Goal: Information Seeking & Learning: Learn about a topic

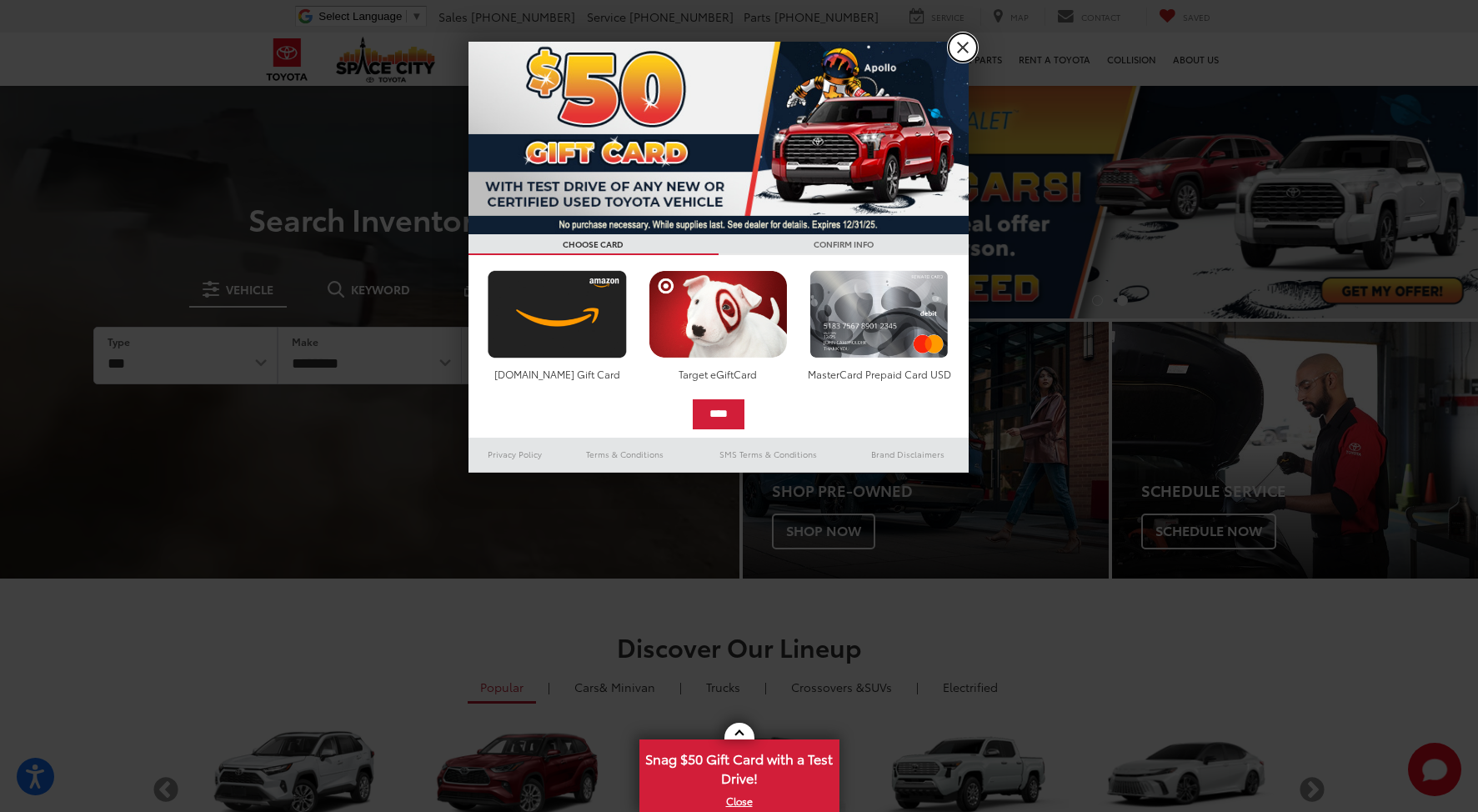
click at [968, 45] on link "X" at bounding box center [963, 48] width 29 height 29
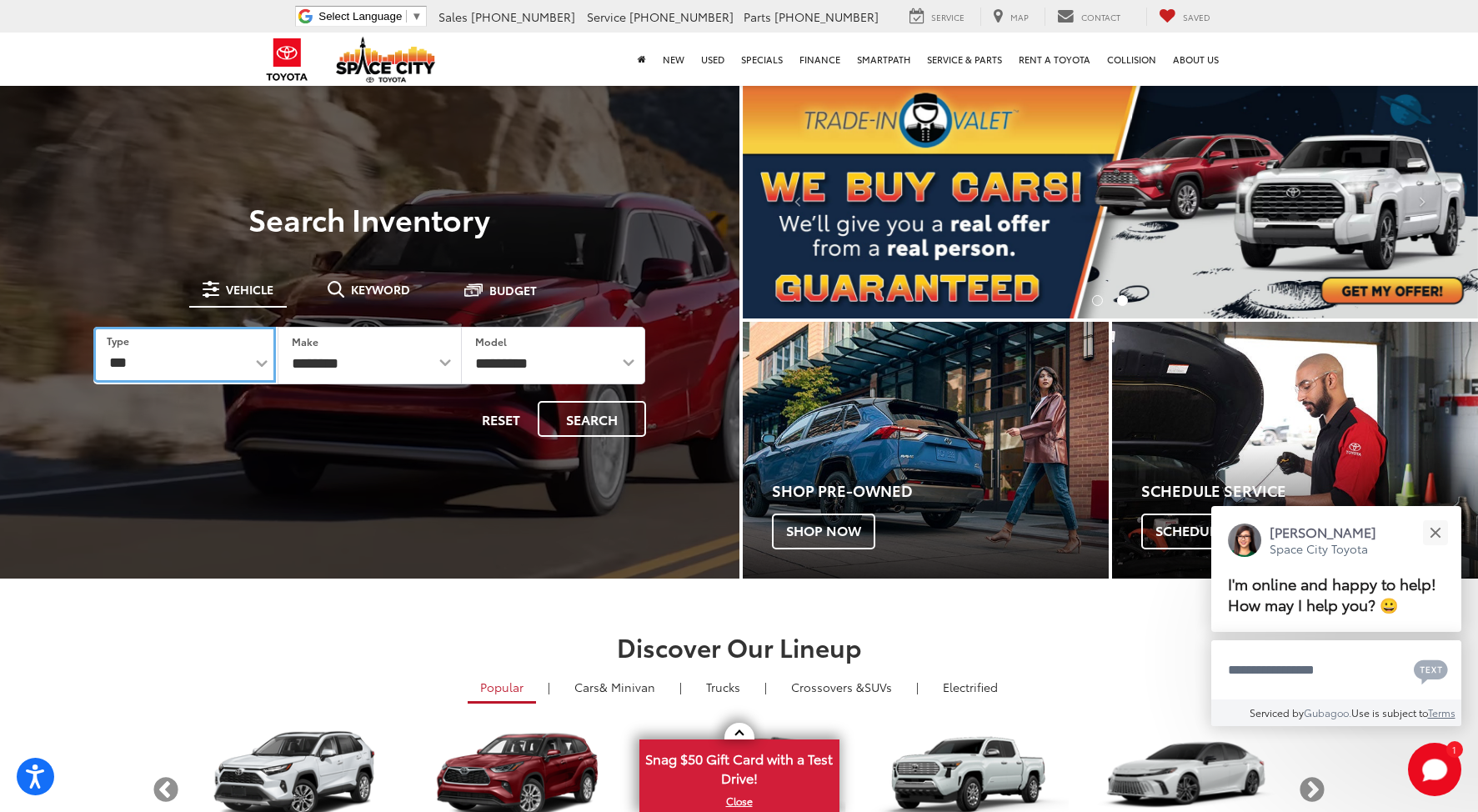
click at [265, 361] on select "*** *** **** *********" at bounding box center [184, 355] width 182 height 55
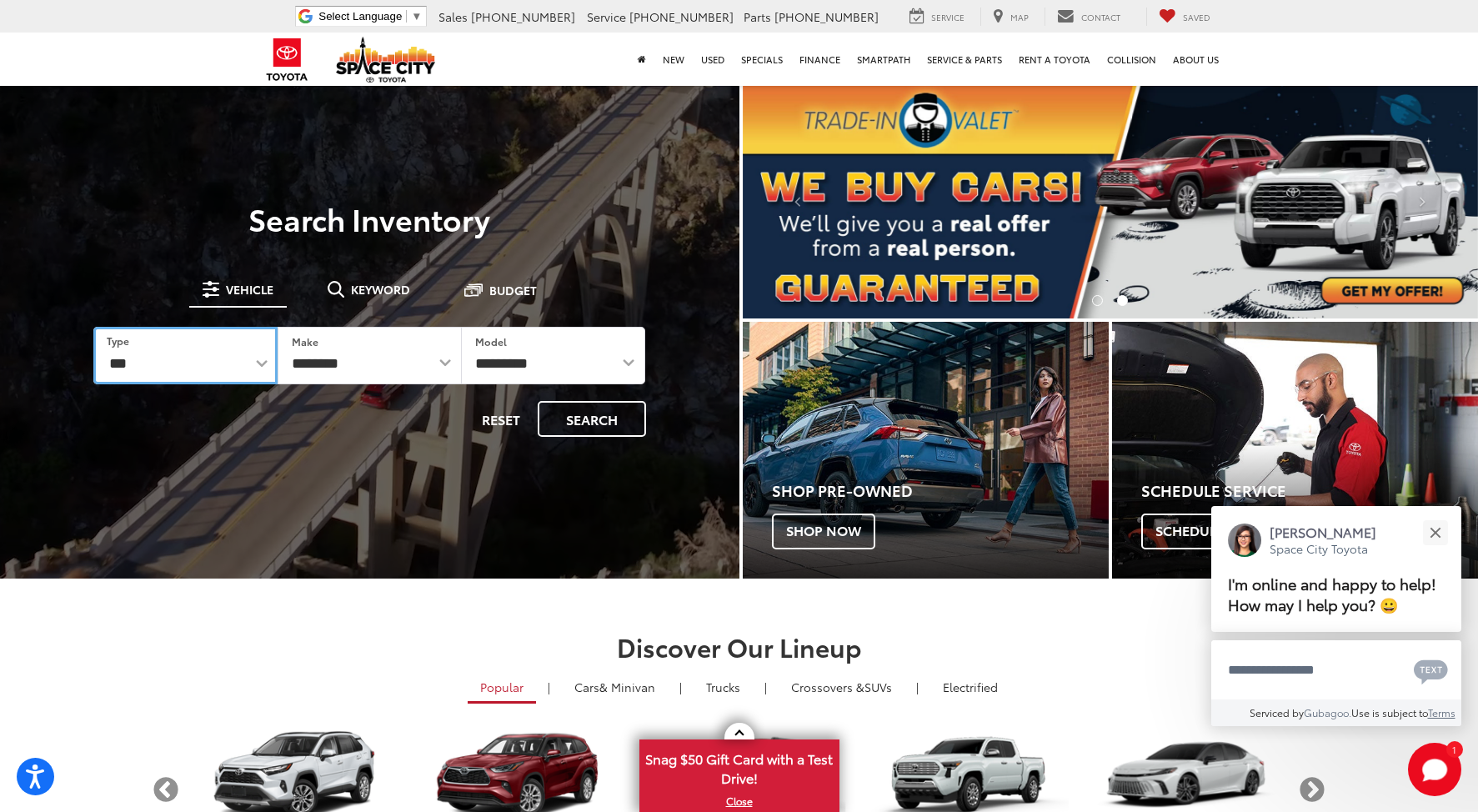
select select "******"
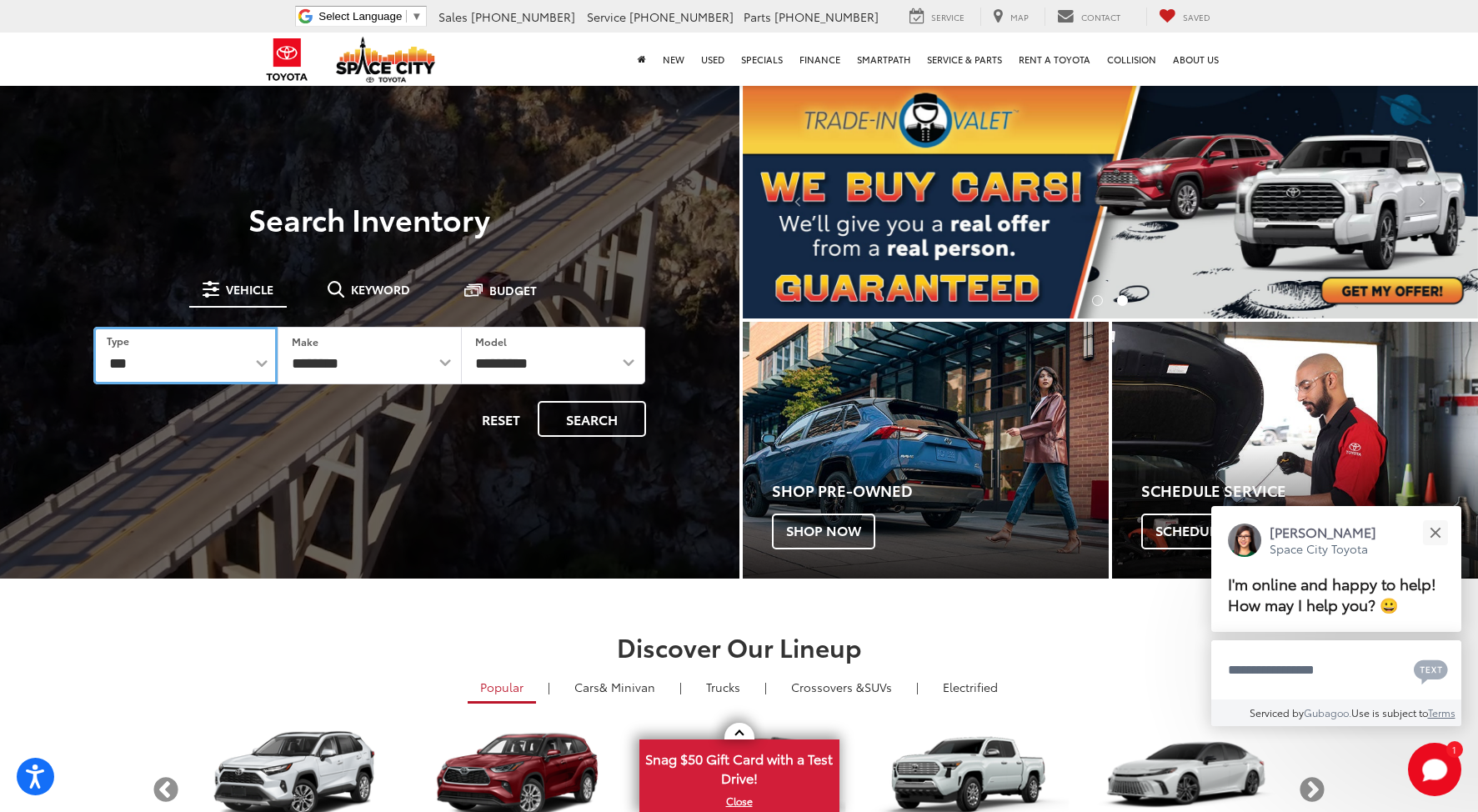
click at [93, 327] on select "*** *** **** *********" at bounding box center [185, 356] width 184 height 57
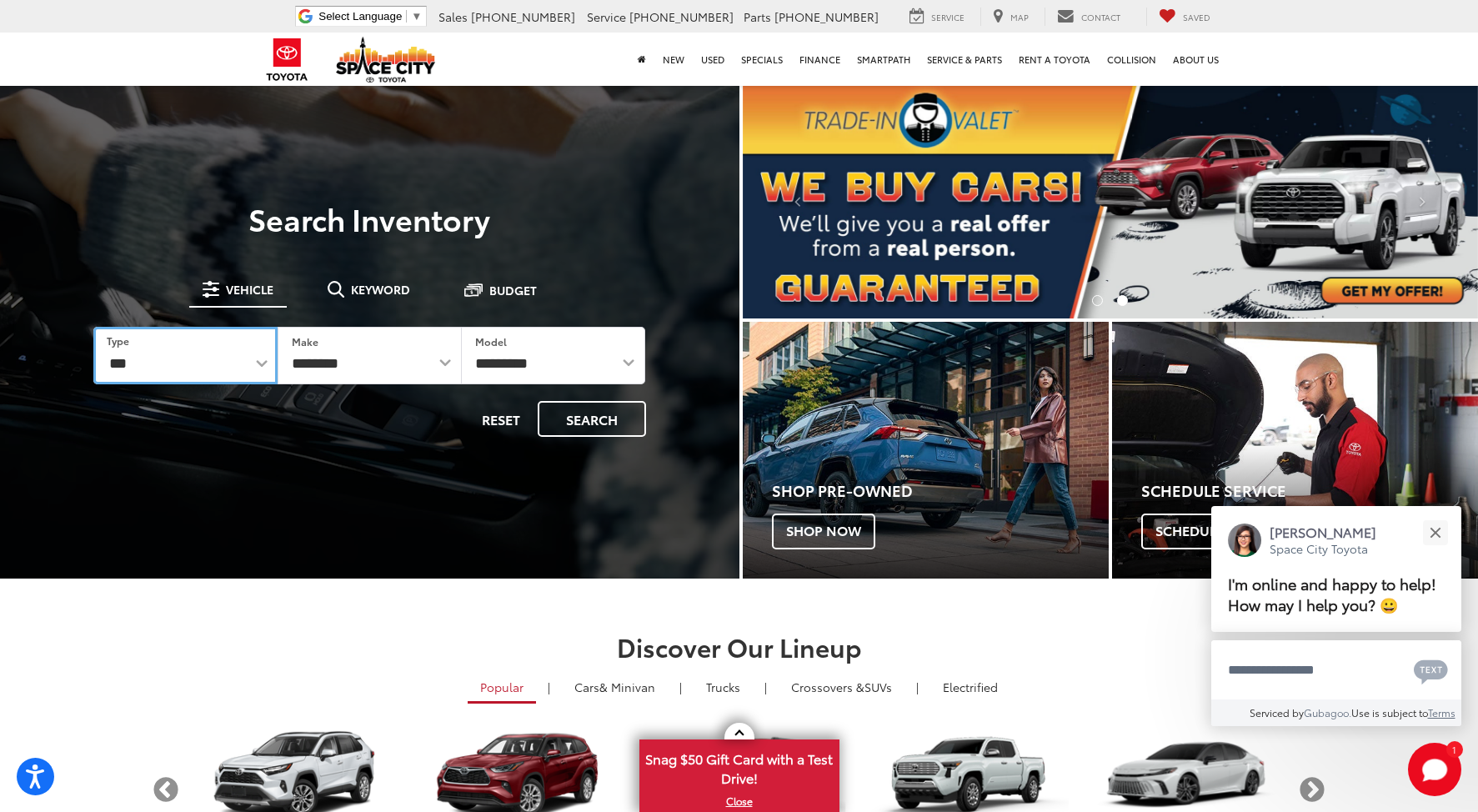
select select
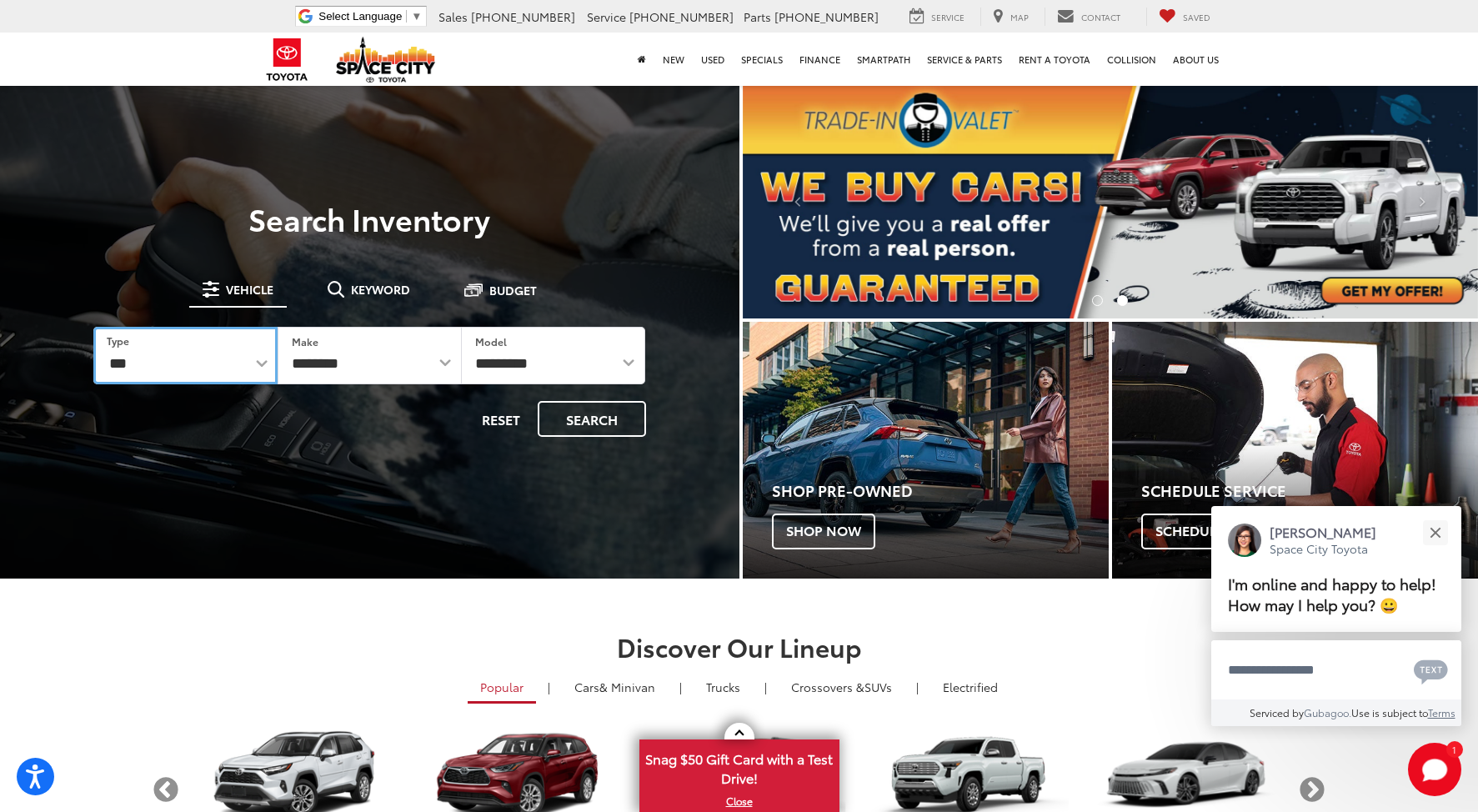
select select
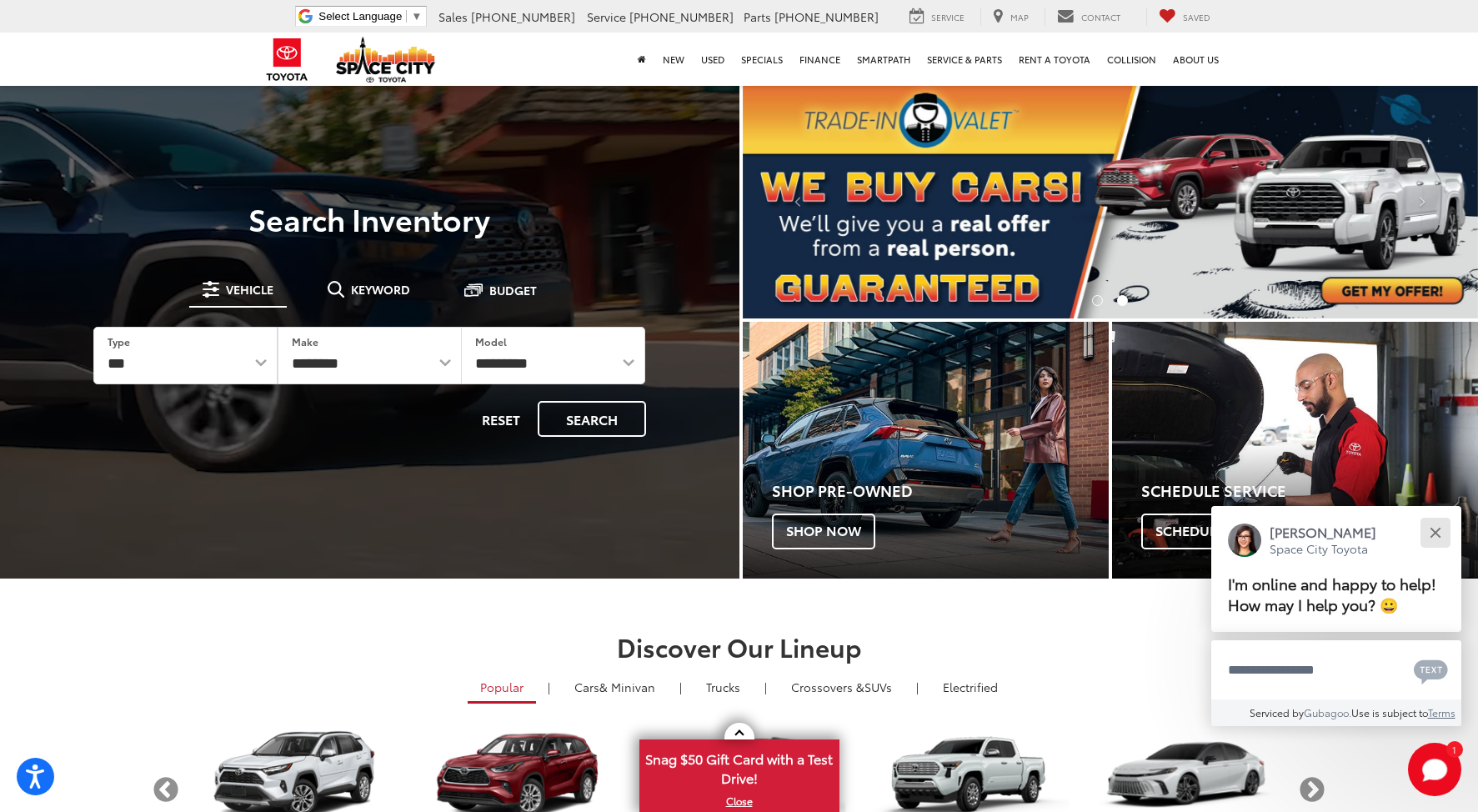
click at [1434, 529] on button "Close" at bounding box center [1434, 532] width 36 height 36
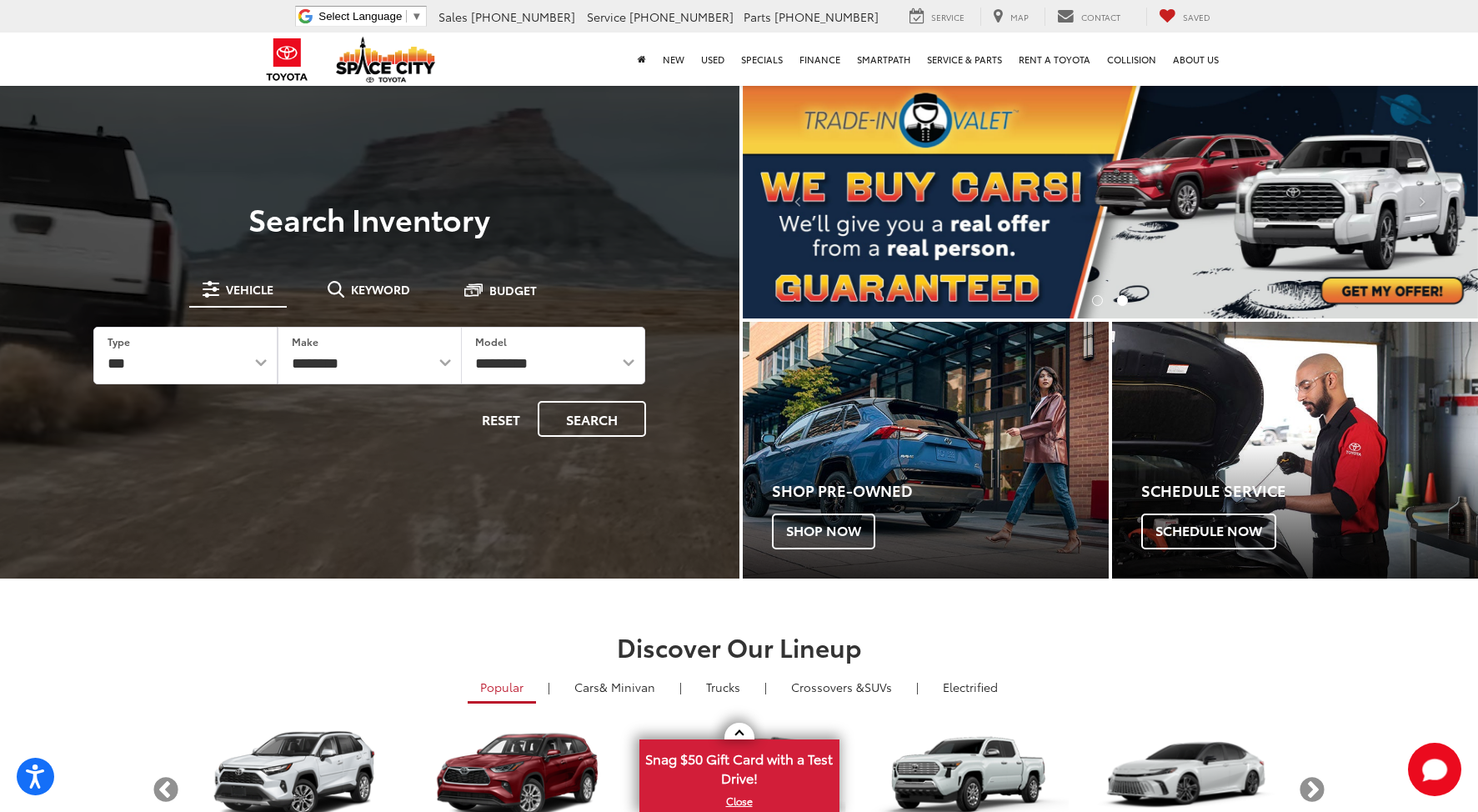
click at [1223, 616] on section "Discover Our Lineup Popular | Cars & Minivan | Trucks | Crossovers & SUVs | Ele…" at bounding box center [739, 749] width 1478 height 341
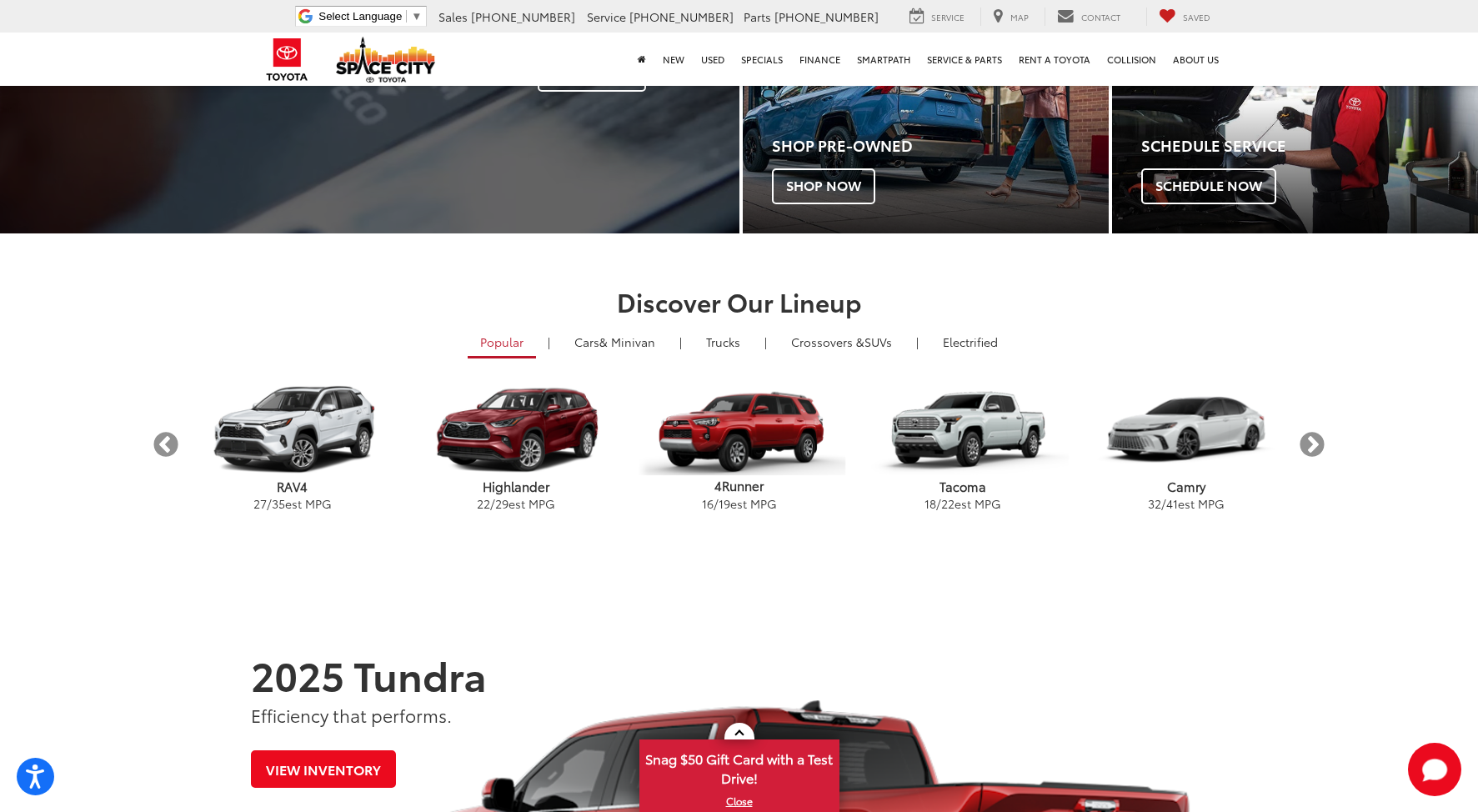
scroll to position [300, 0]
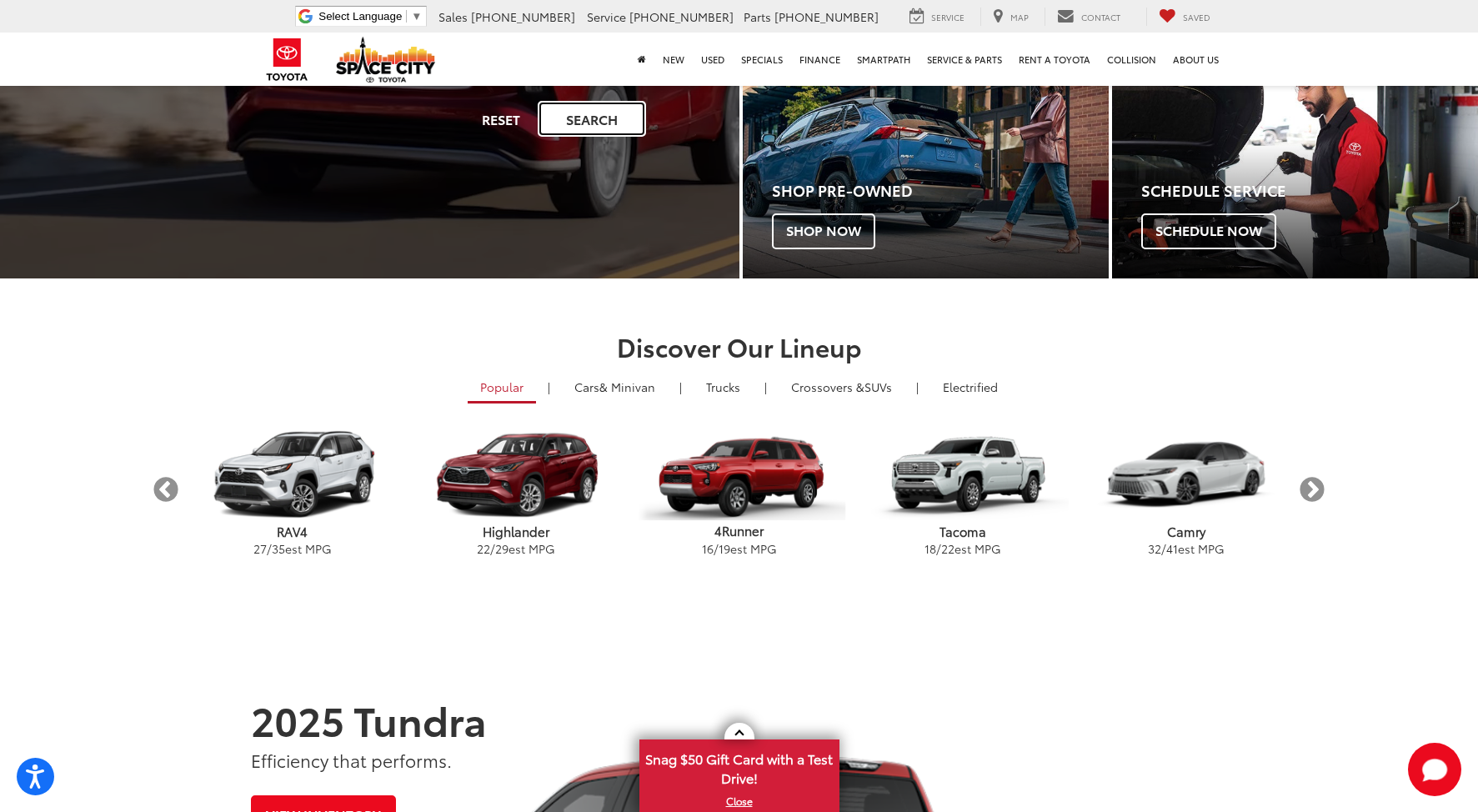
click at [591, 119] on button "Search" at bounding box center [591, 119] width 108 height 36
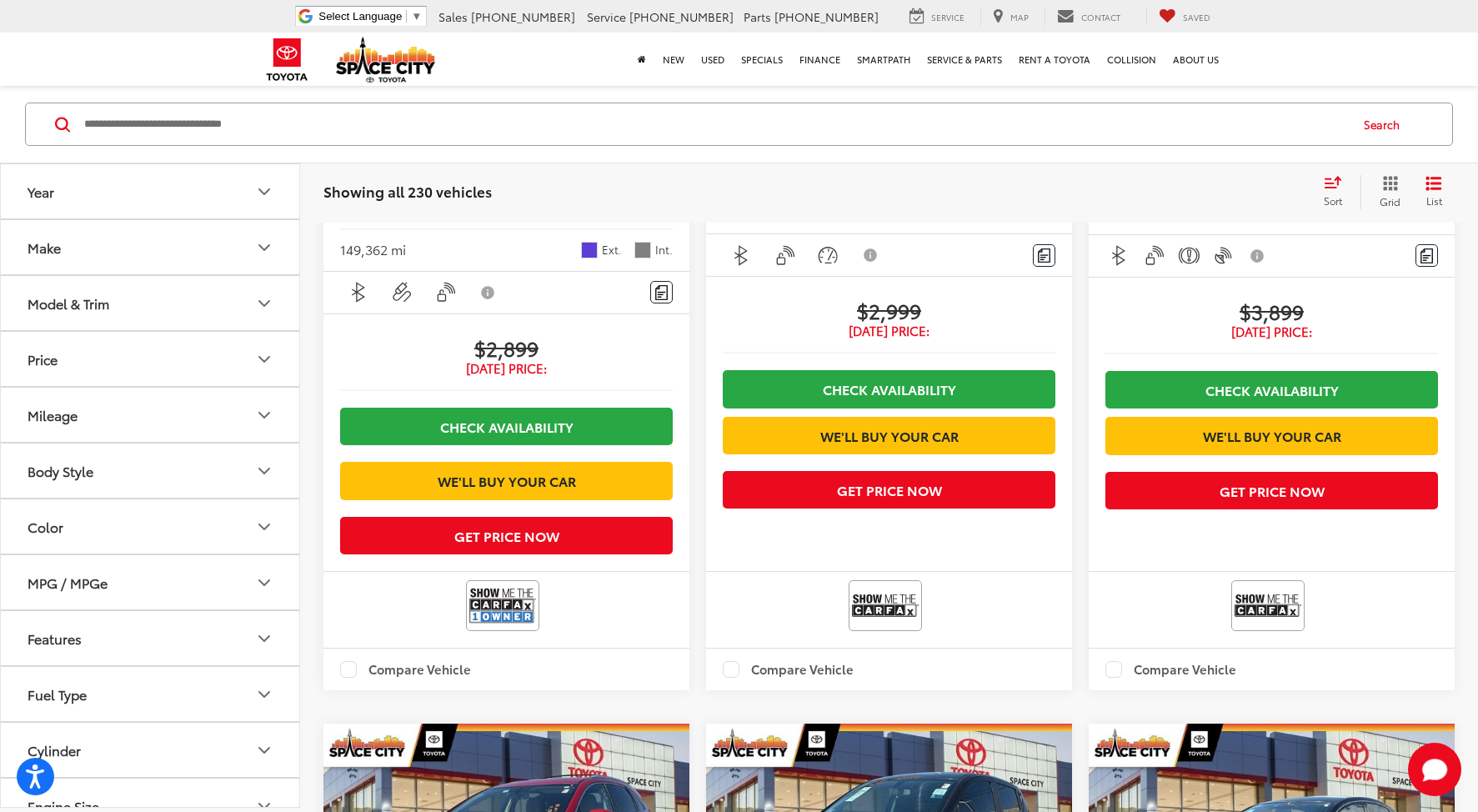
scroll to position [529, 0]
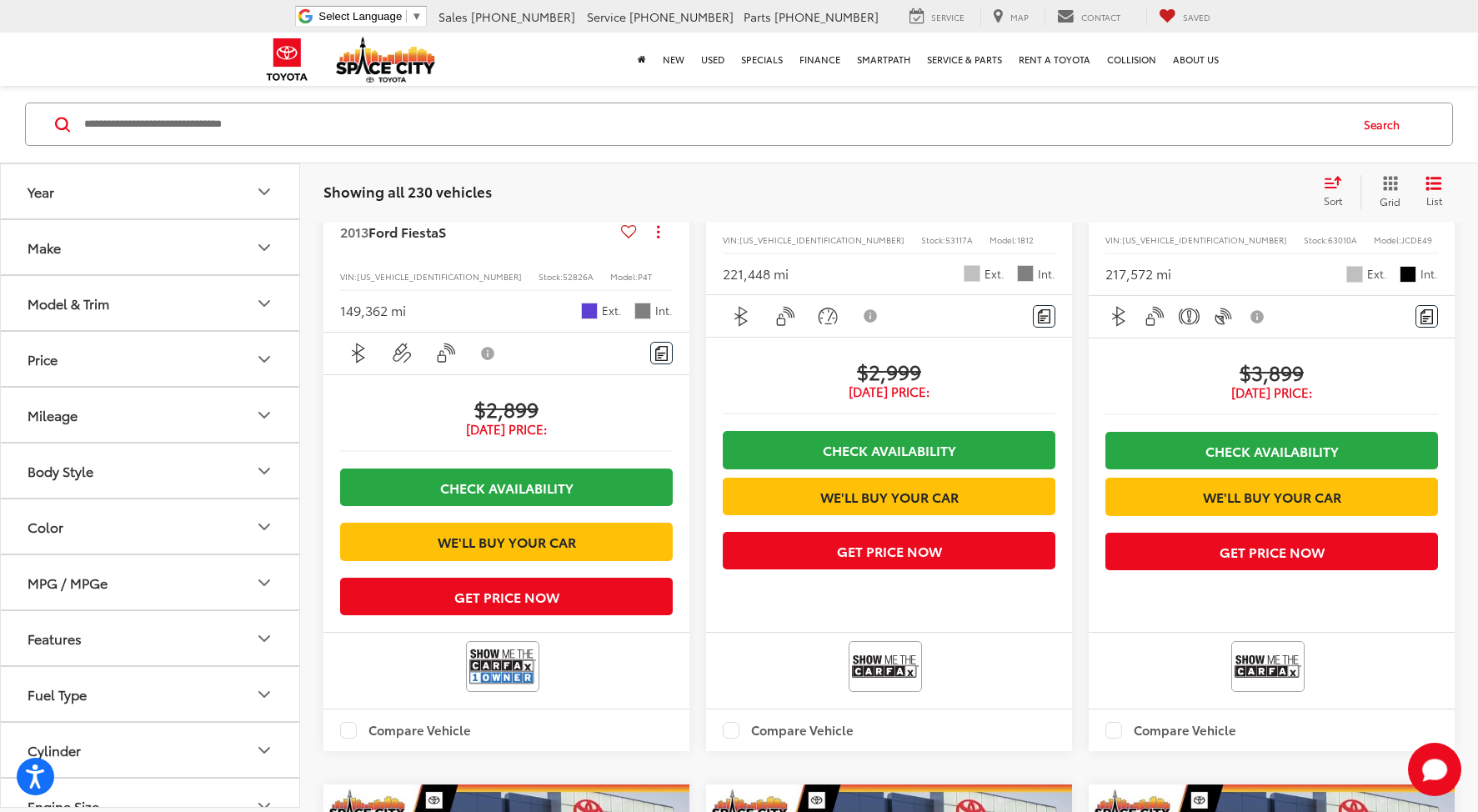
click at [177, 138] on input "Search by Make, Model, or Keyword" at bounding box center [715, 125] width 1265 height 40
click at [190, 182] on button "Year" at bounding box center [150, 191] width 300 height 54
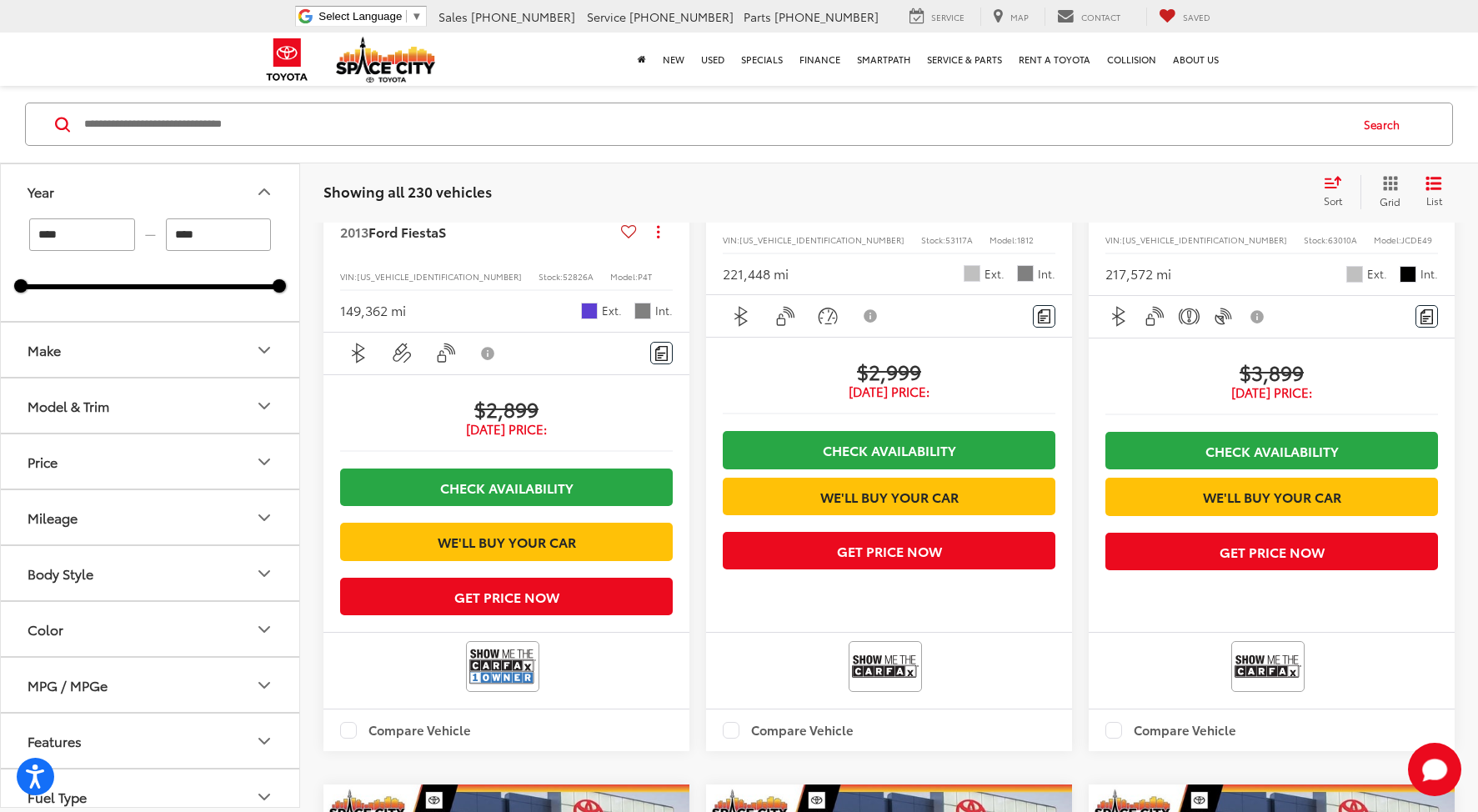
click at [1, 164] on button "Year" at bounding box center [150, 191] width 300 height 54
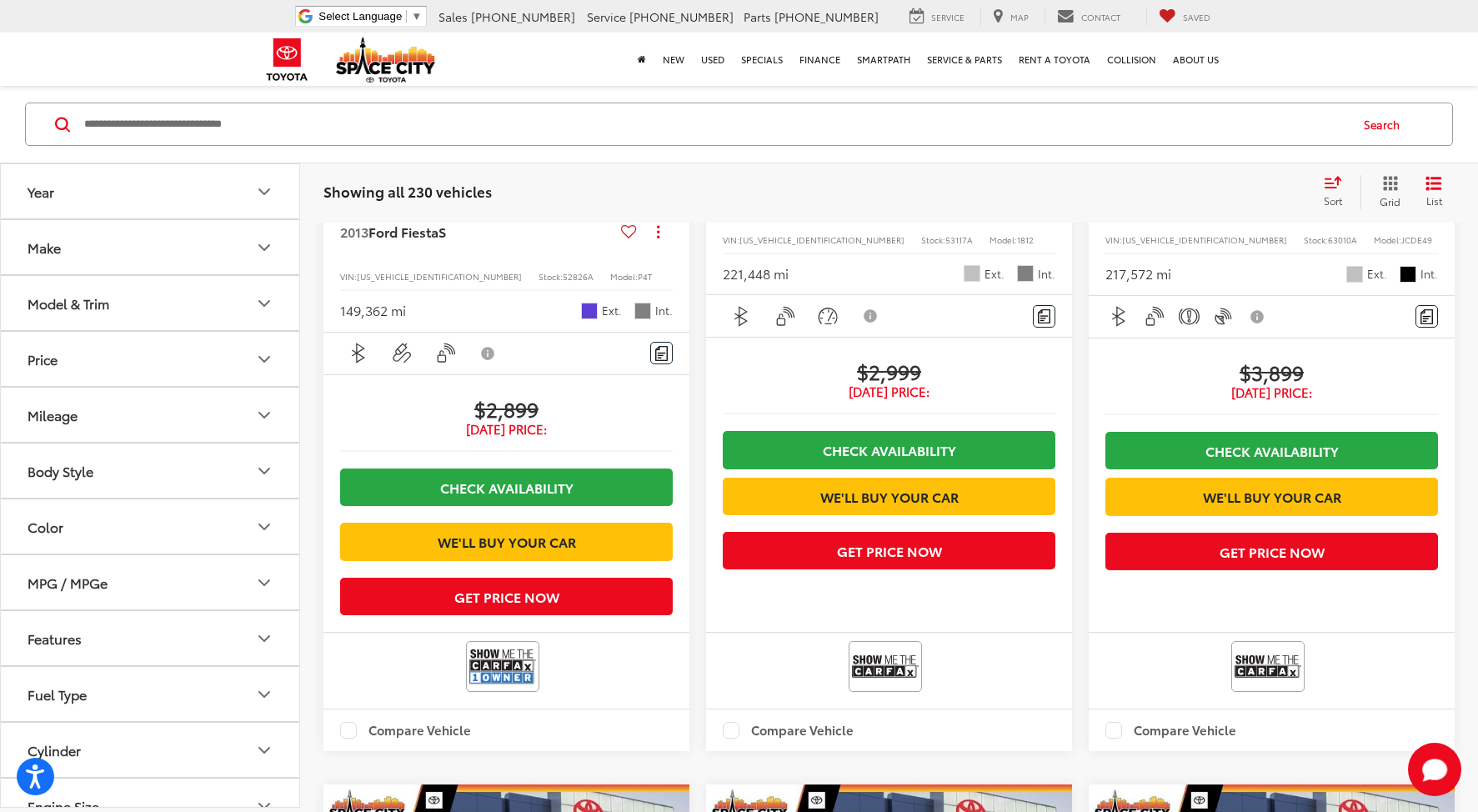
click at [247, 110] on input "Search by Make, Model, or Keyword" at bounding box center [715, 125] width 1265 height 40
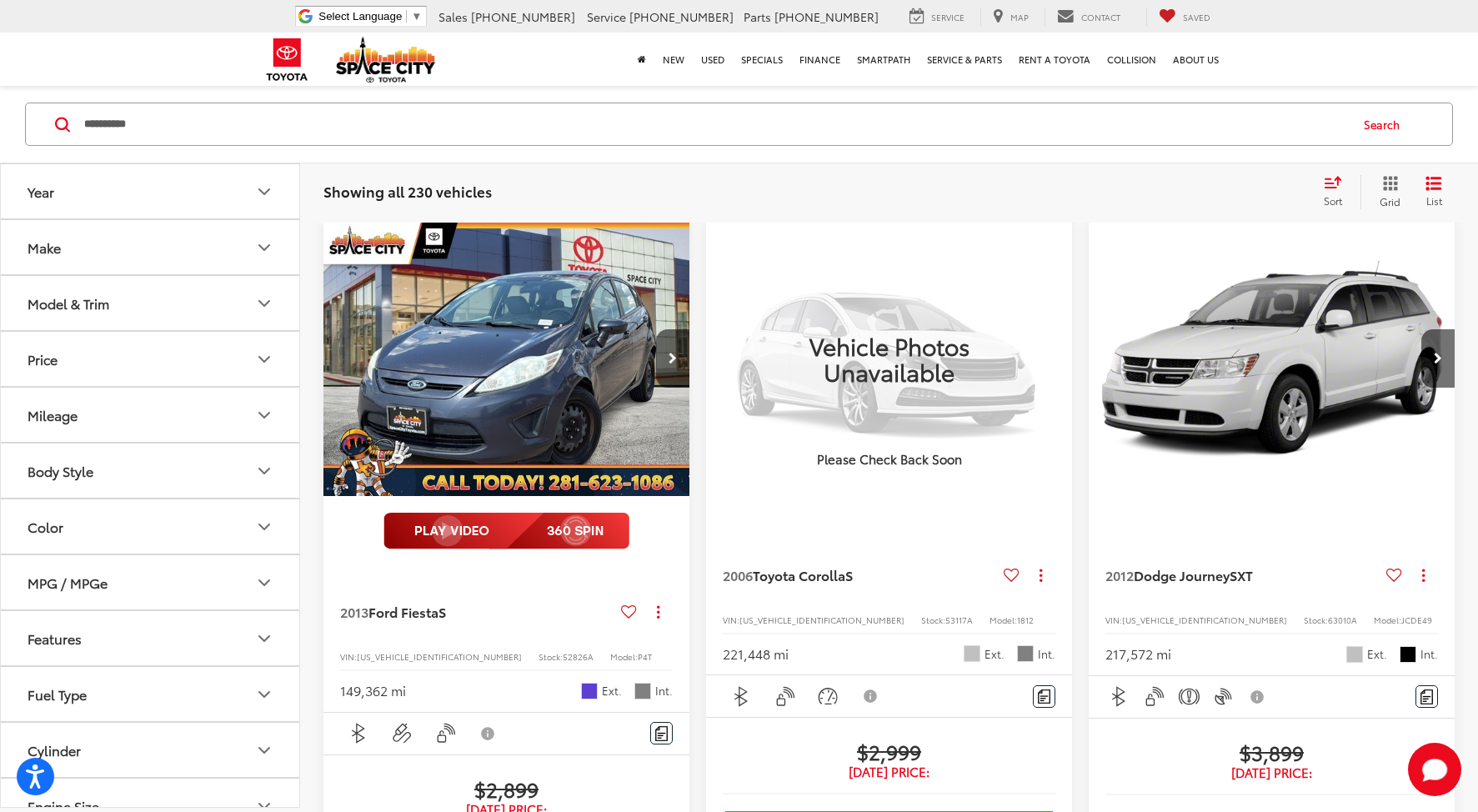
scroll to position [145, 0]
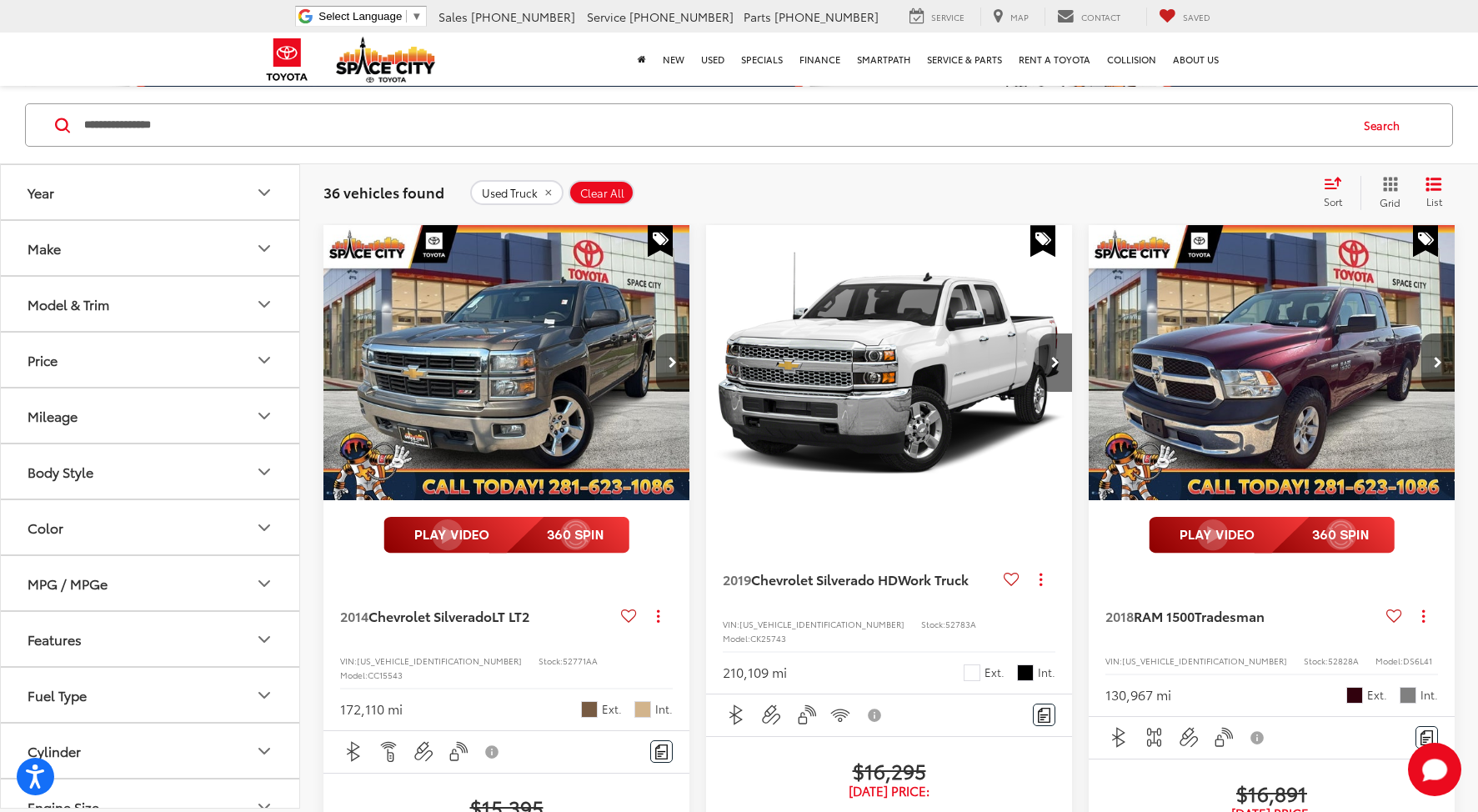
type input "**********"
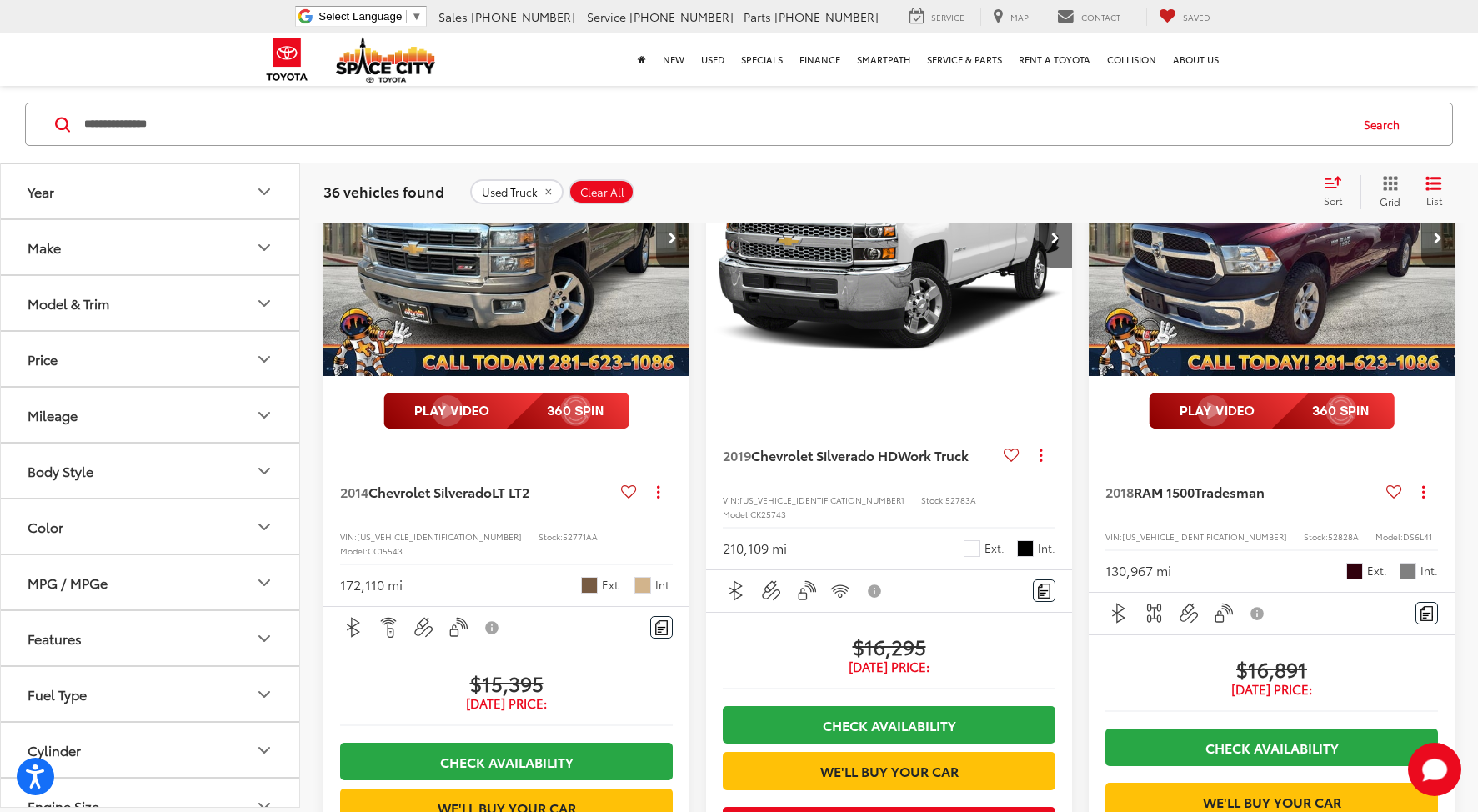
scroll to position [266, 0]
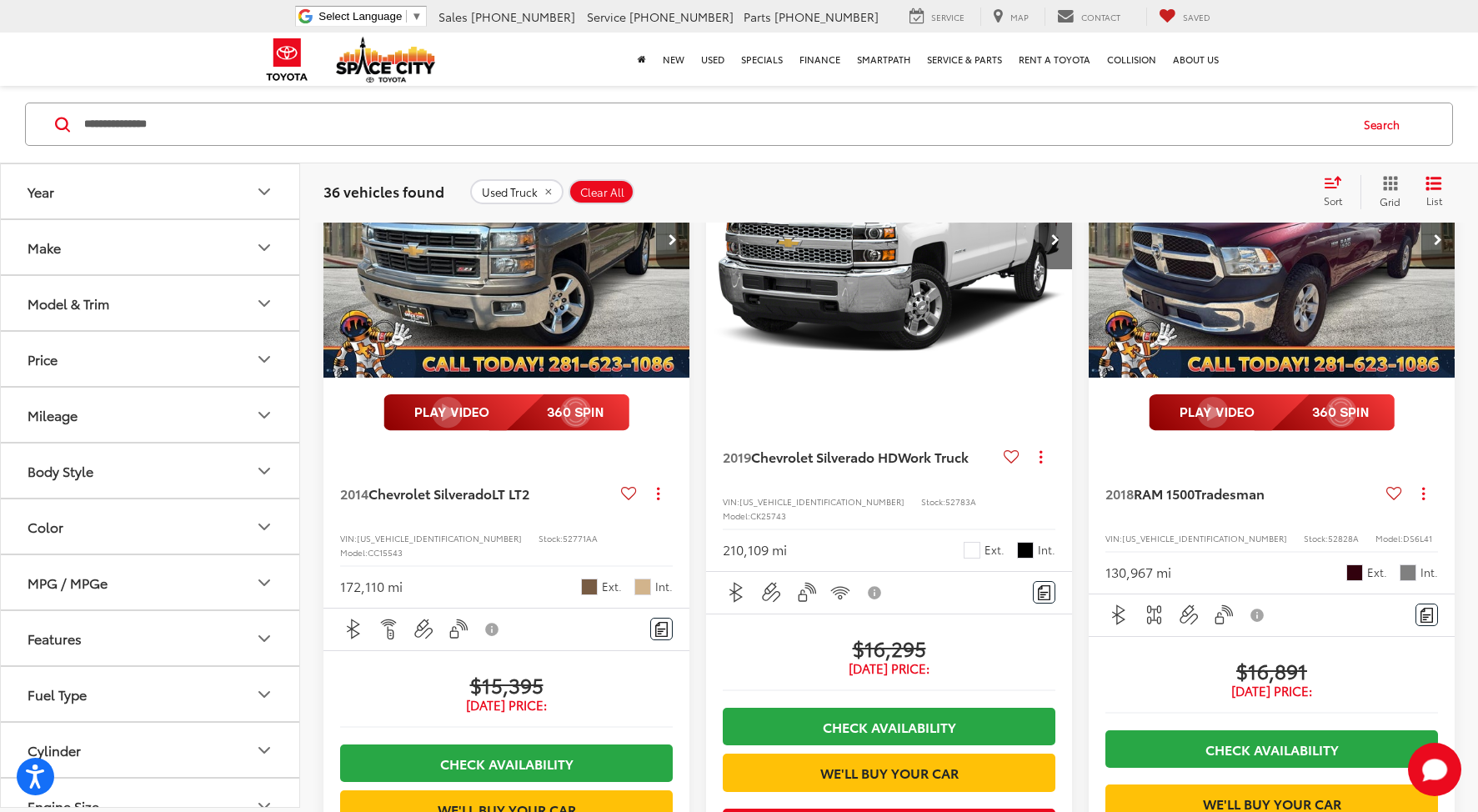
click at [267, 359] on icon "Price" at bounding box center [264, 359] width 20 height 20
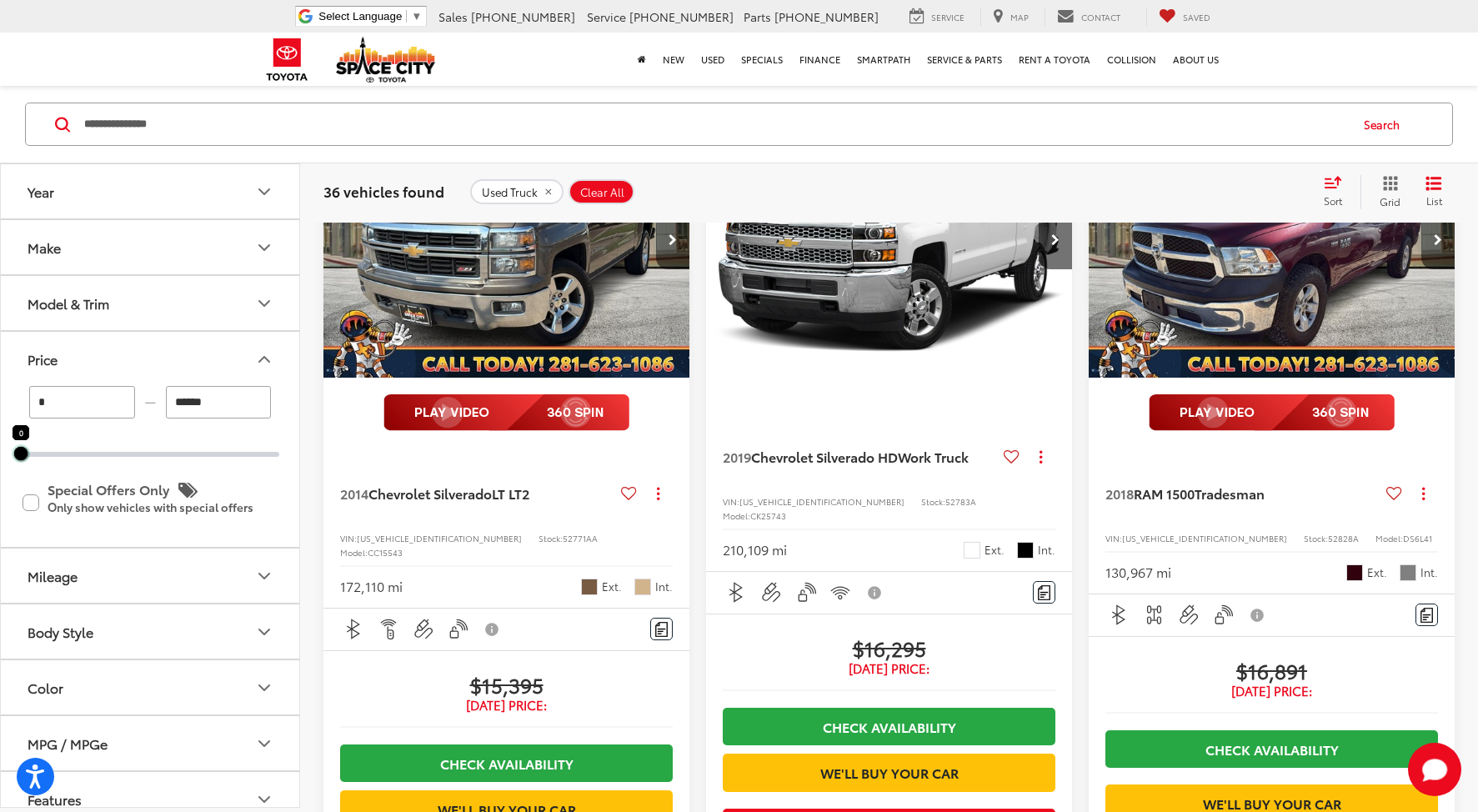
drag, startPoint x: 283, startPoint y: 459, endPoint x: 0, endPoint y: 475, distance: 283.5
click at [0, 475] on div "Year Make Model & Trim Price * — ****** 0 0 Special Offers Only Only show vehic…" at bounding box center [150, 485] width 300 height 644
type input "*"
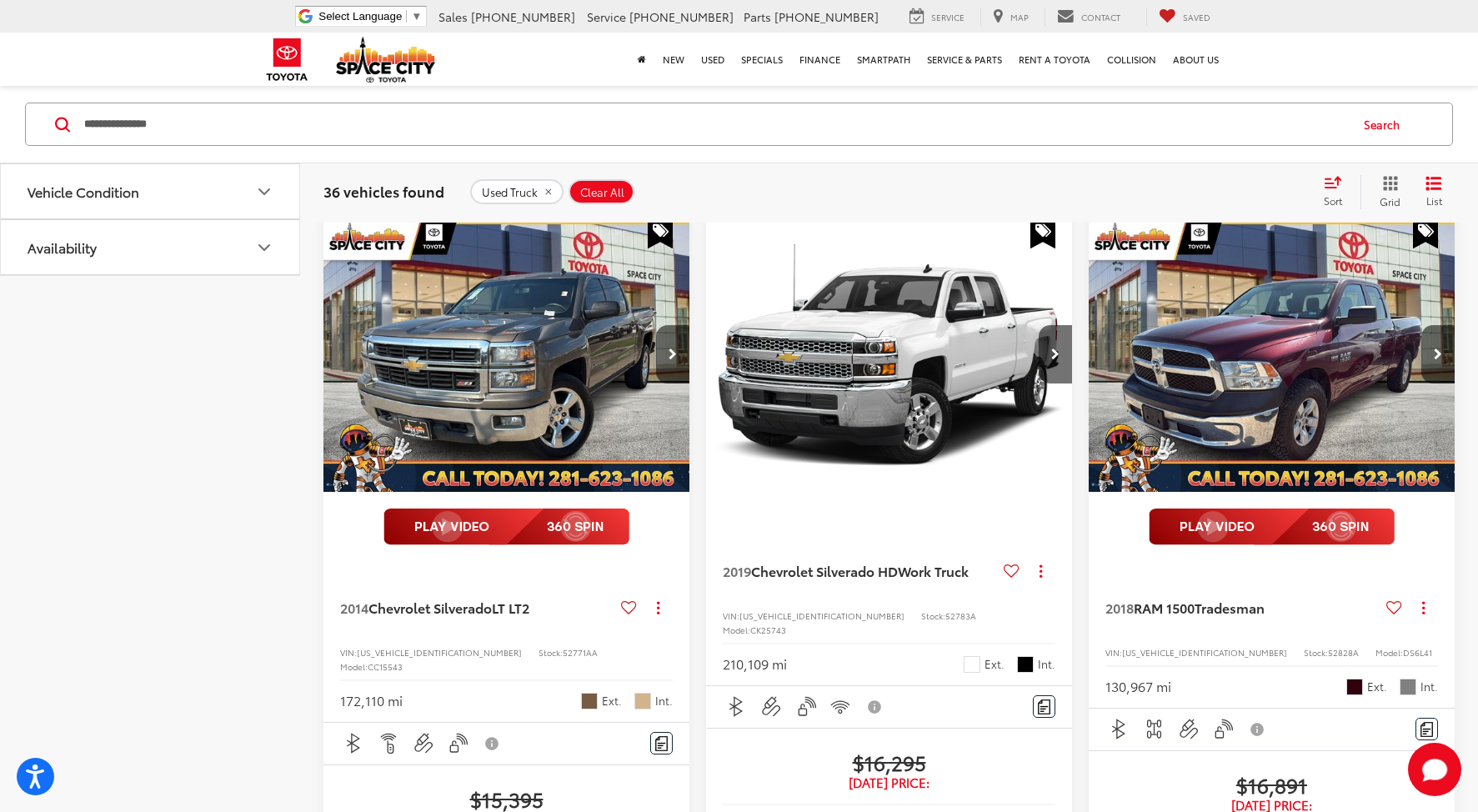
scroll to position [145, 0]
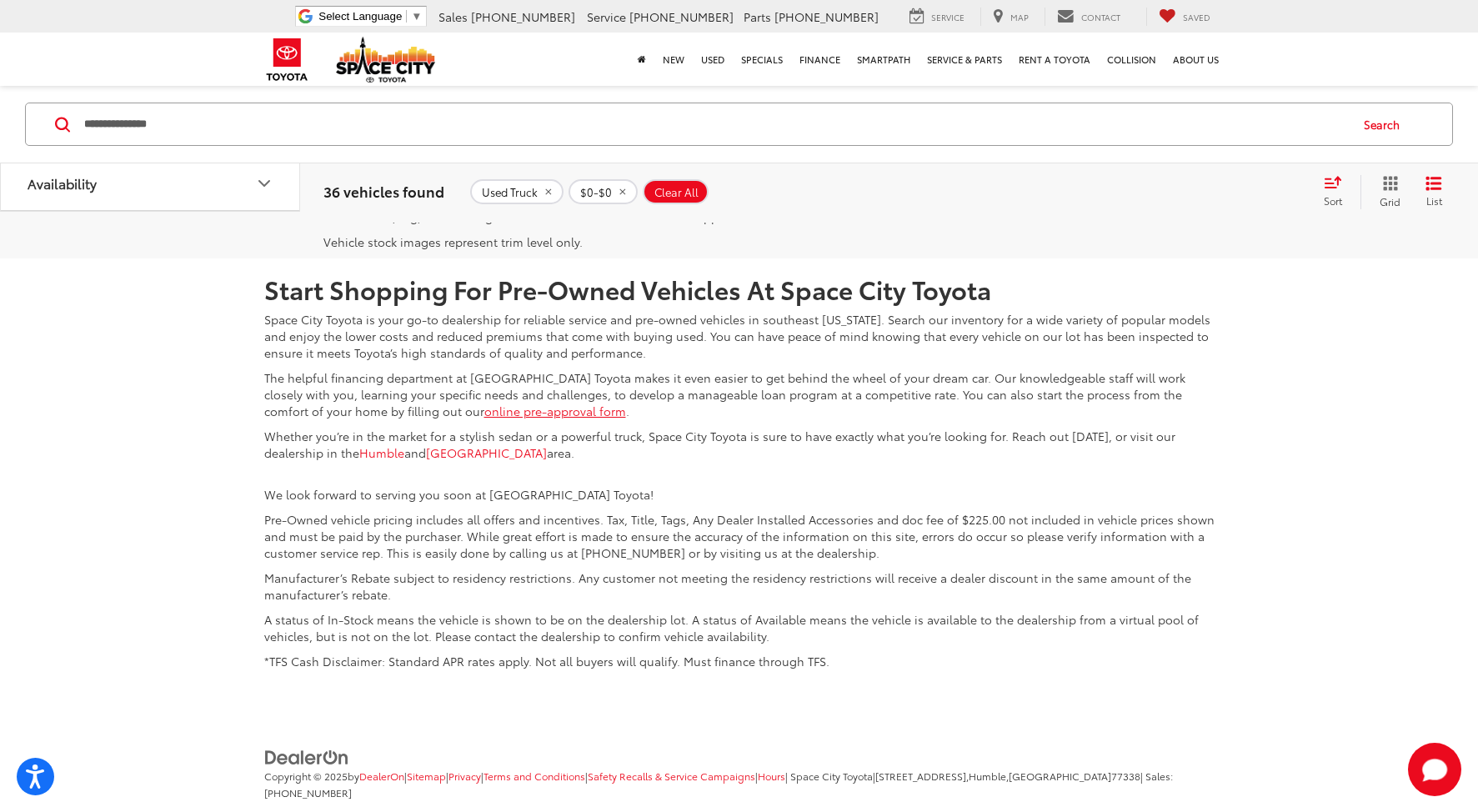
scroll to position [4078, 0]
click at [1080, 147] on link "First" at bounding box center [1105, 133] width 53 height 30
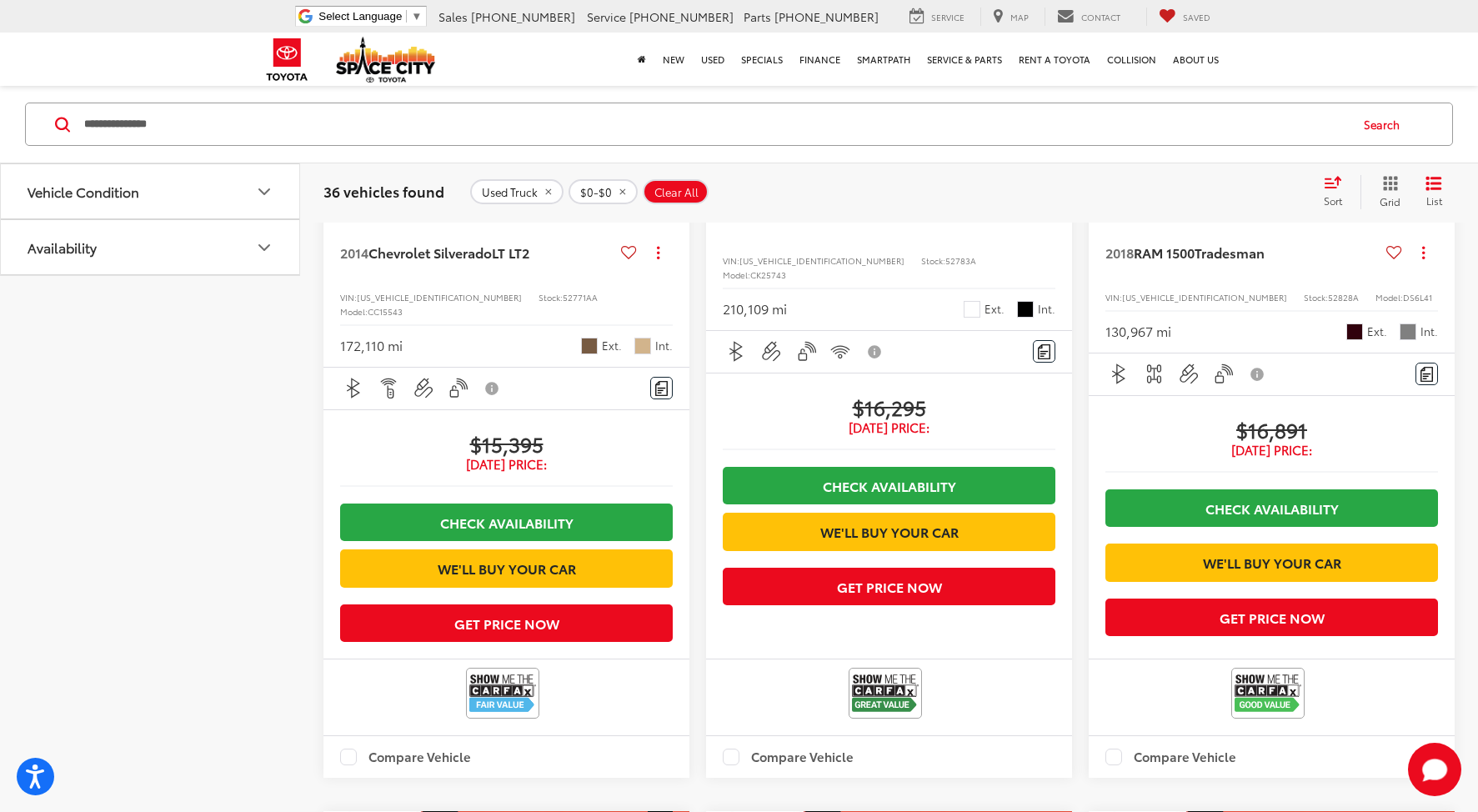
scroll to position [511, 0]
